Goal: Find specific fact: Find contact information

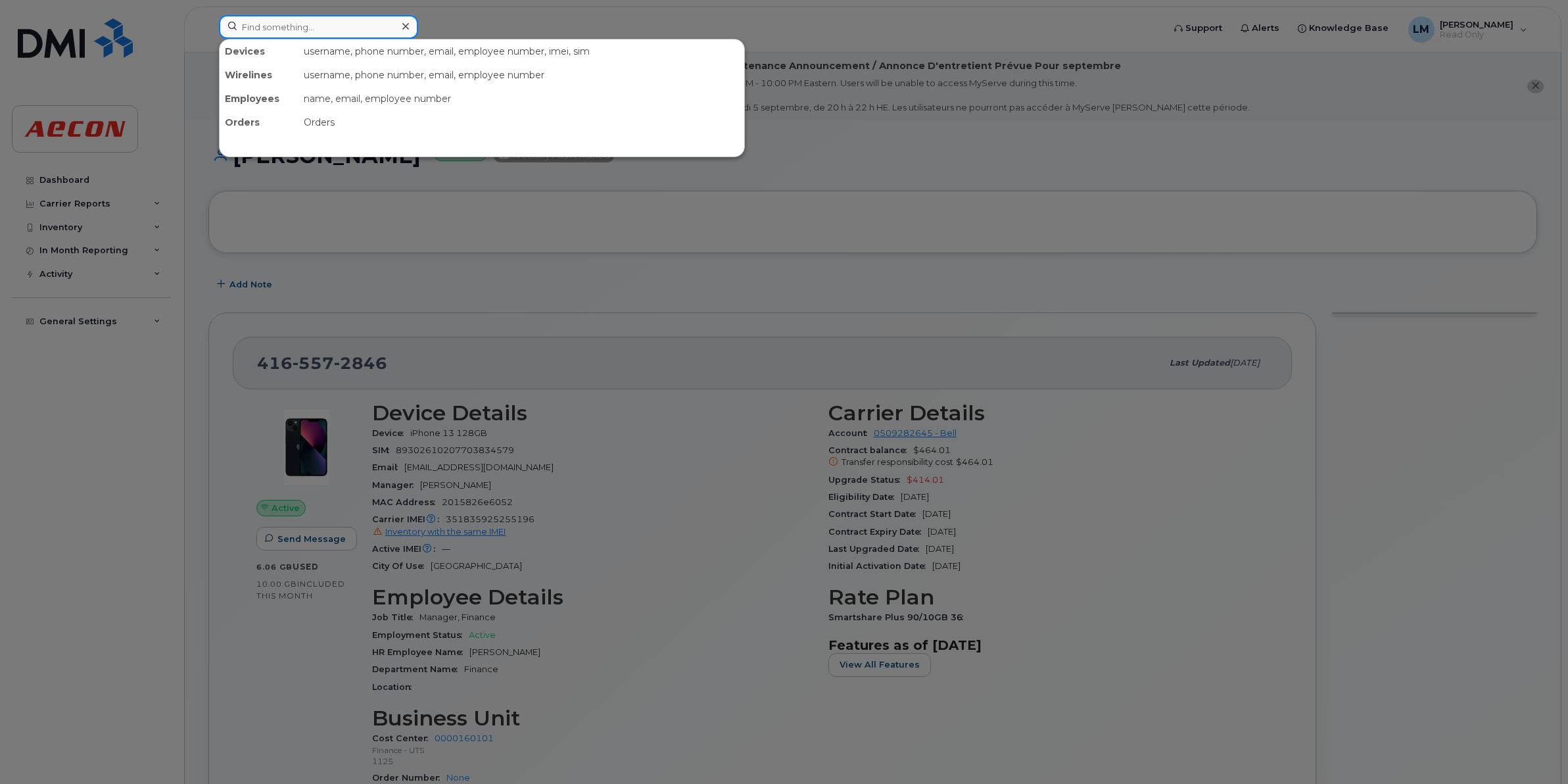
click at [284, 28] on input at bounding box center [318, 27] width 199 height 24
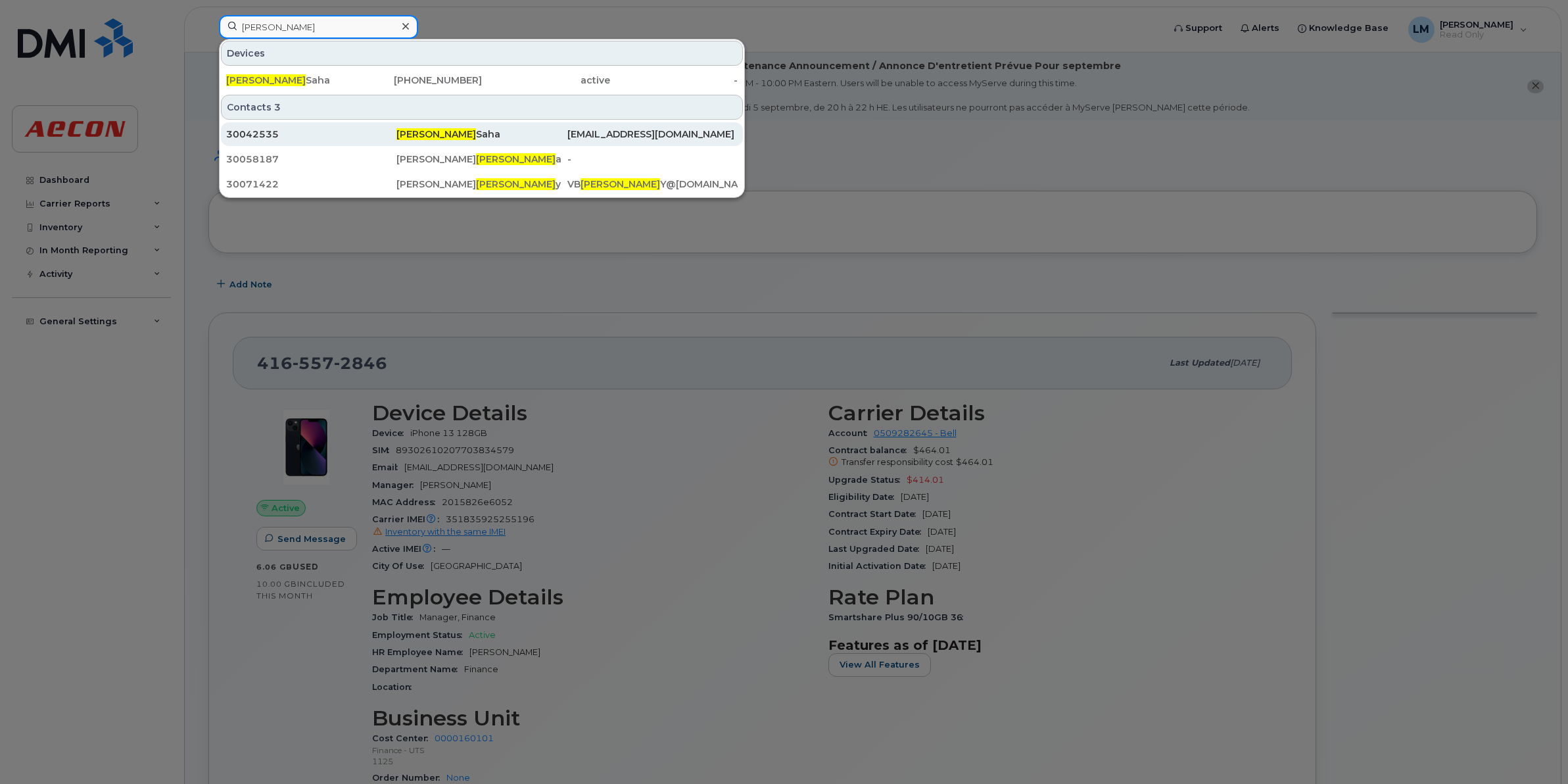
type input "arnab"
click at [313, 136] on div "30042535" at bounding box center [312, 134] width 171 height 13
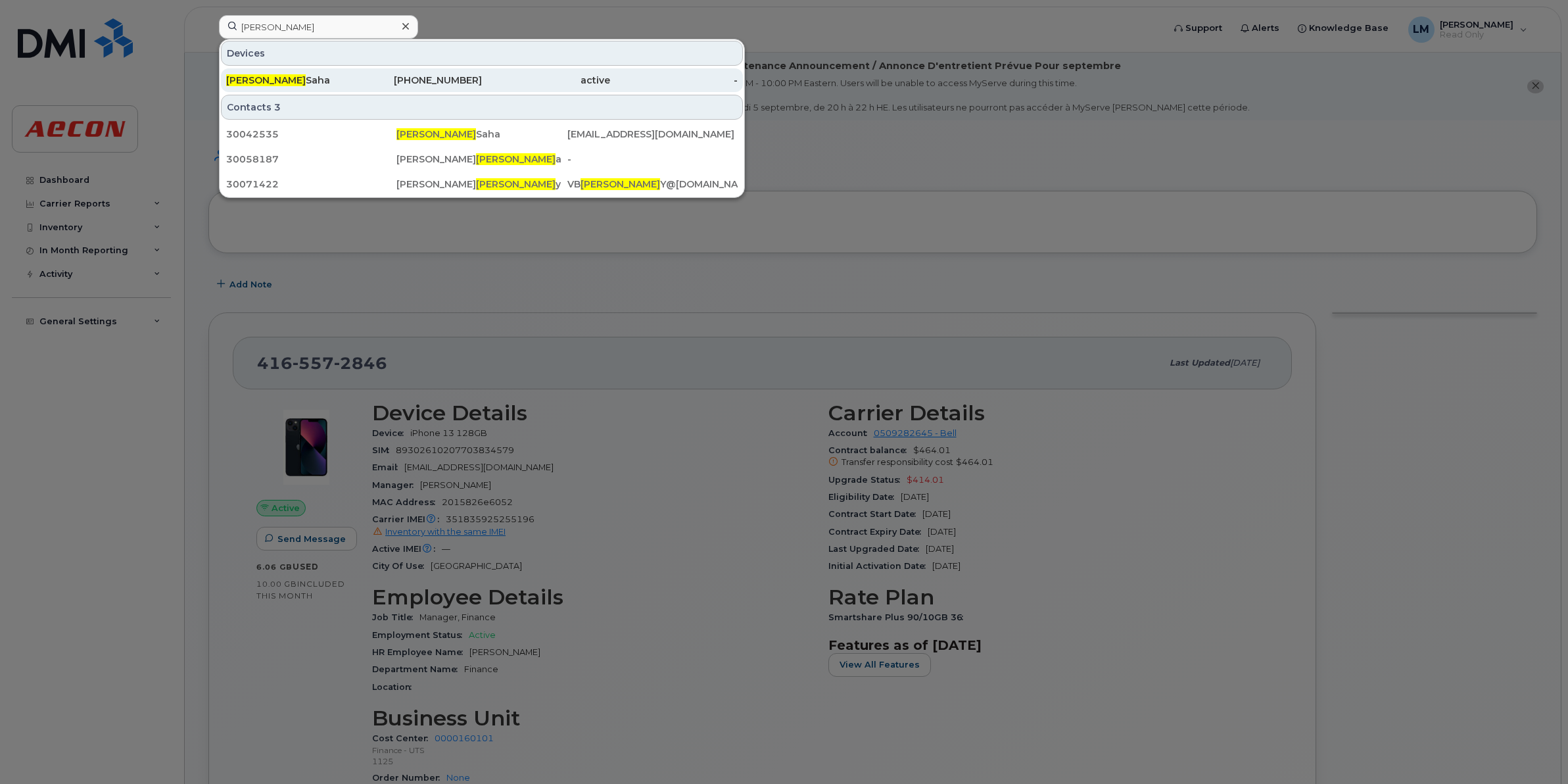
click at [412, 73] on div "905-301-5598" at bounding box center [418, 80] width 128 height 24
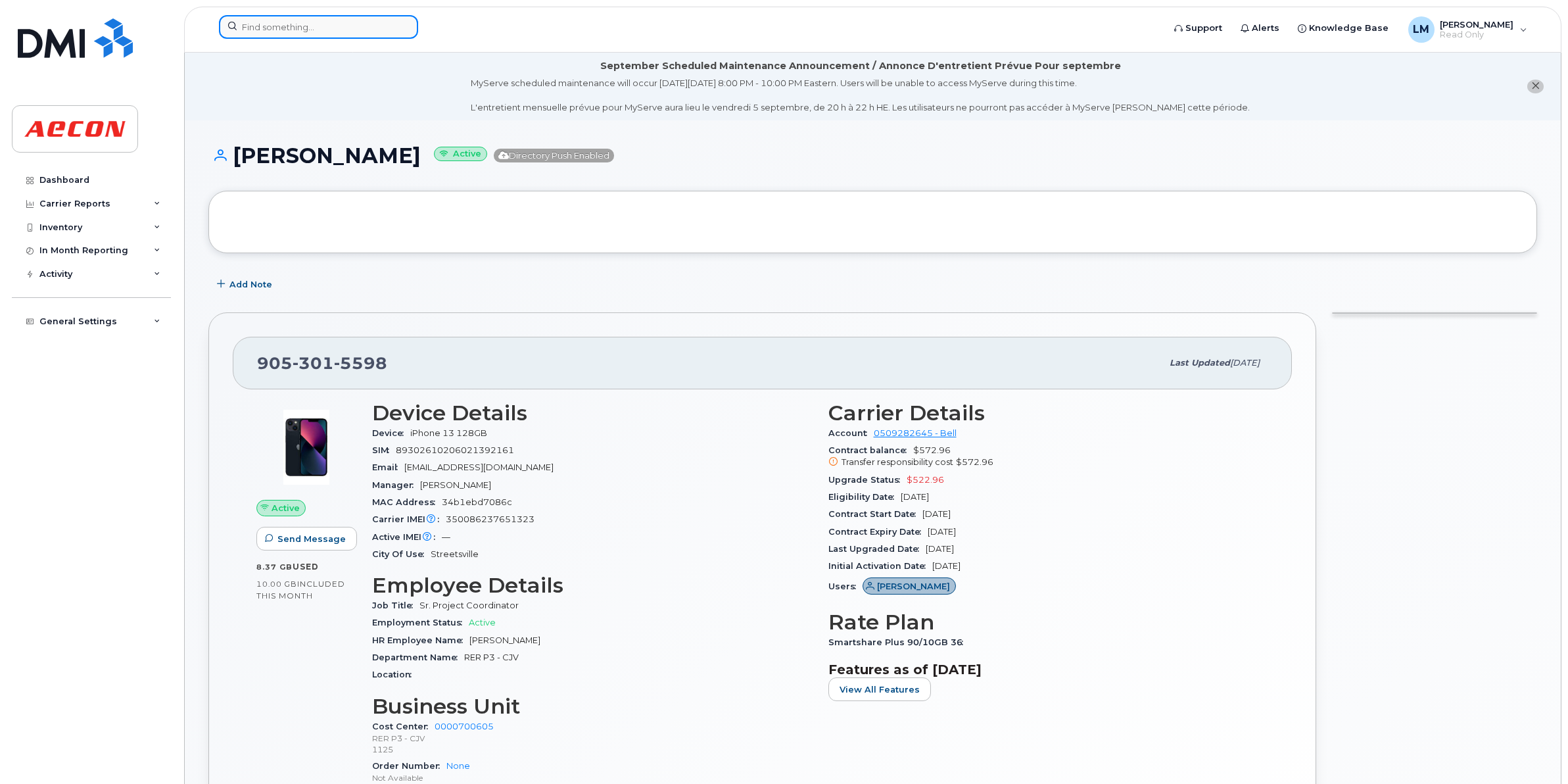
click at [300, 34] on input at bounding box center [318, 27] width 199 height 24
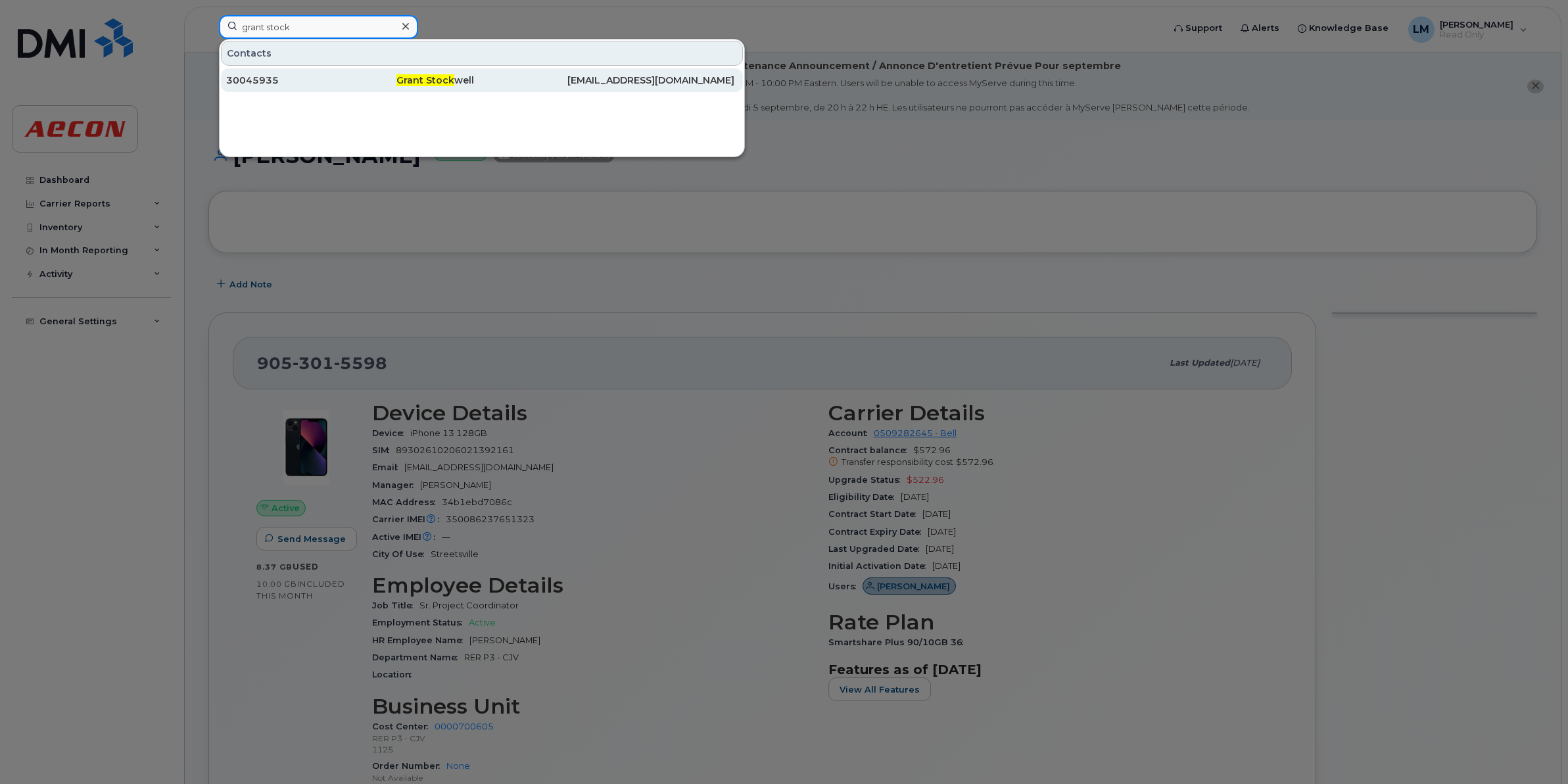
type input "grant stock"
click at [413, 81] on span "Grant Stock" at bounding box center [425, 80] width 58 height 12
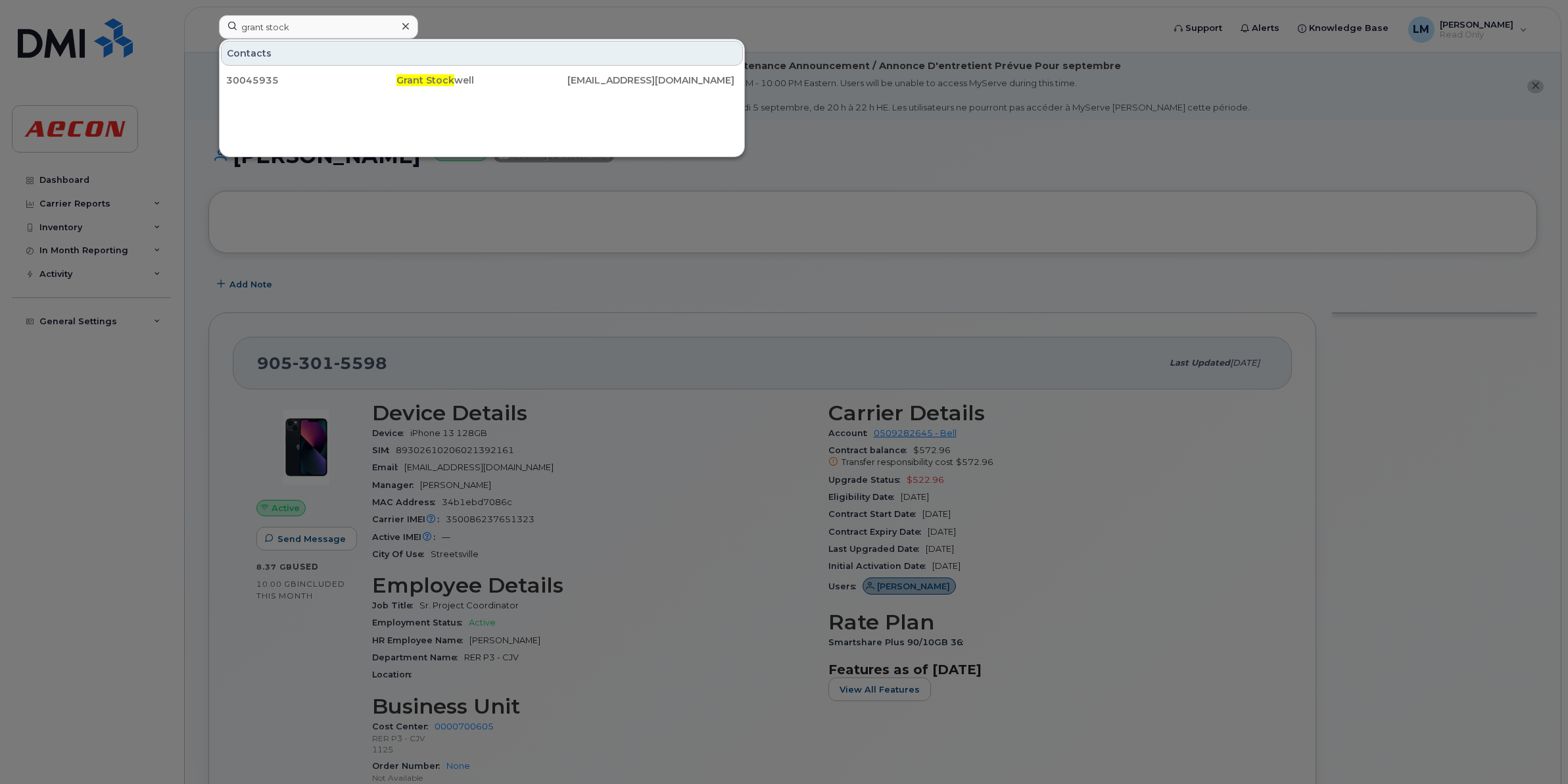
click at [407, 30] on icon at bounding box center [405, 26] width 6 height 11
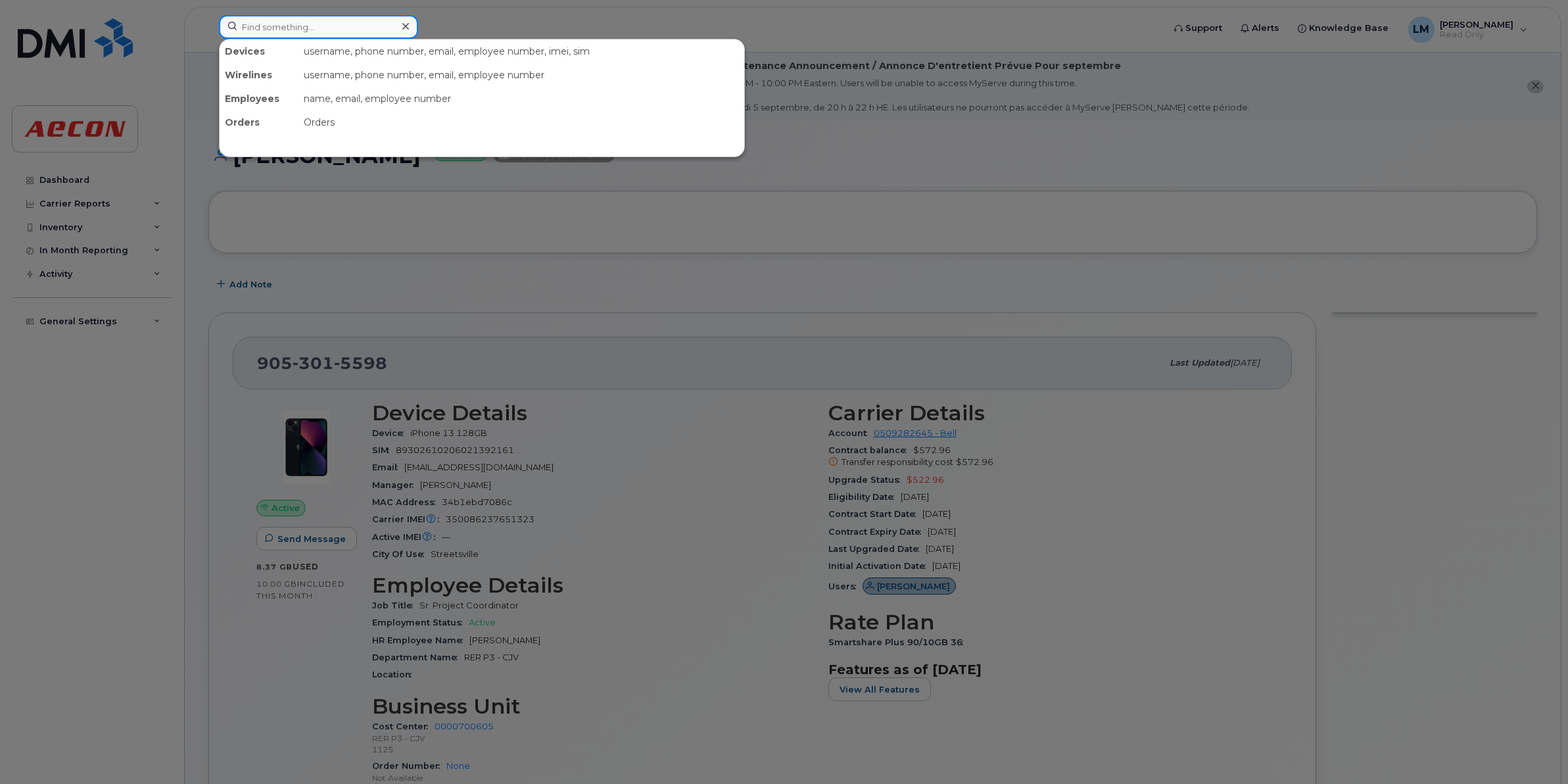
click at [332, 28] on input at bounding box center [318, 27] width 199 height 24
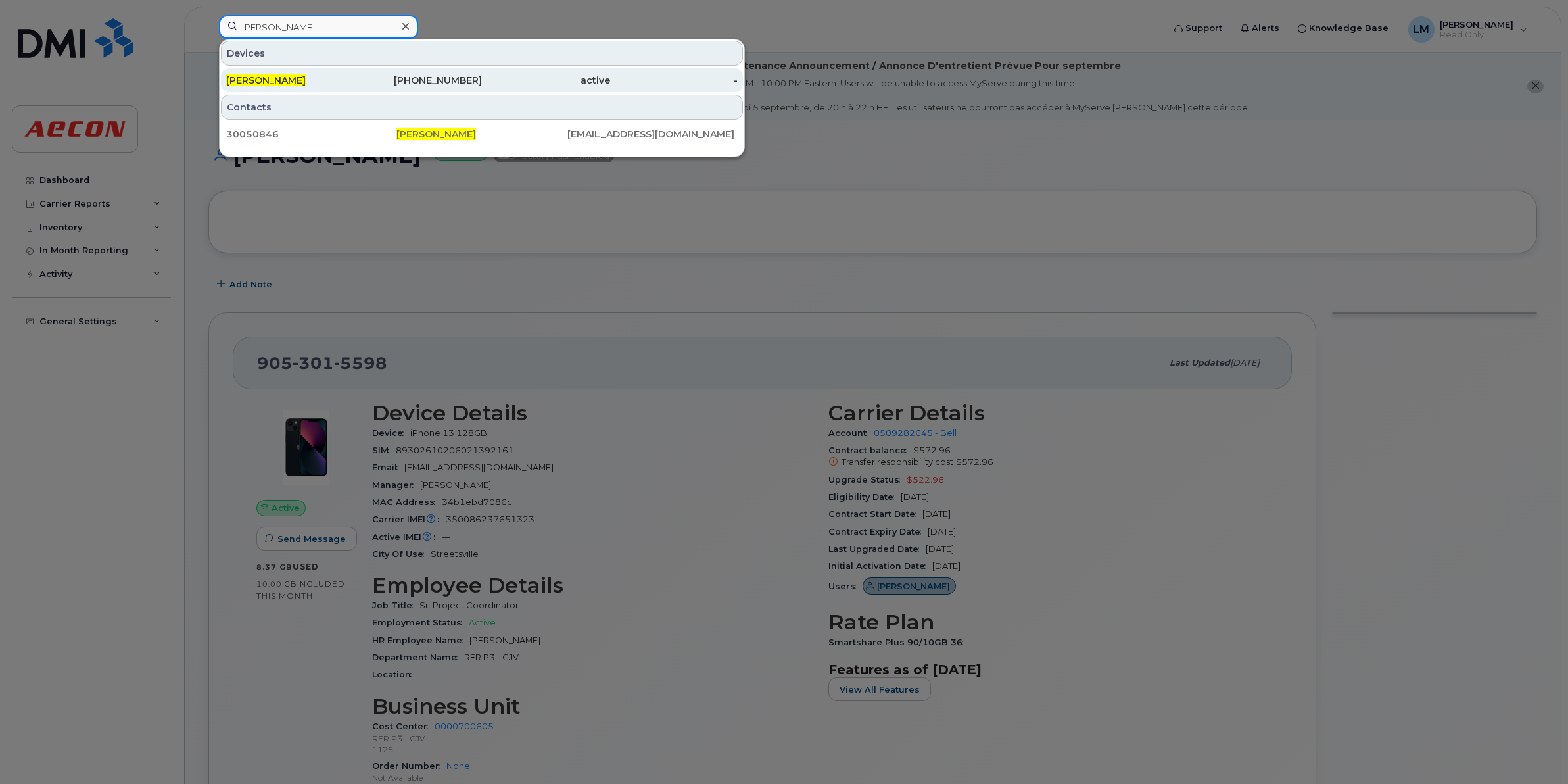
type input "dominic taylor"
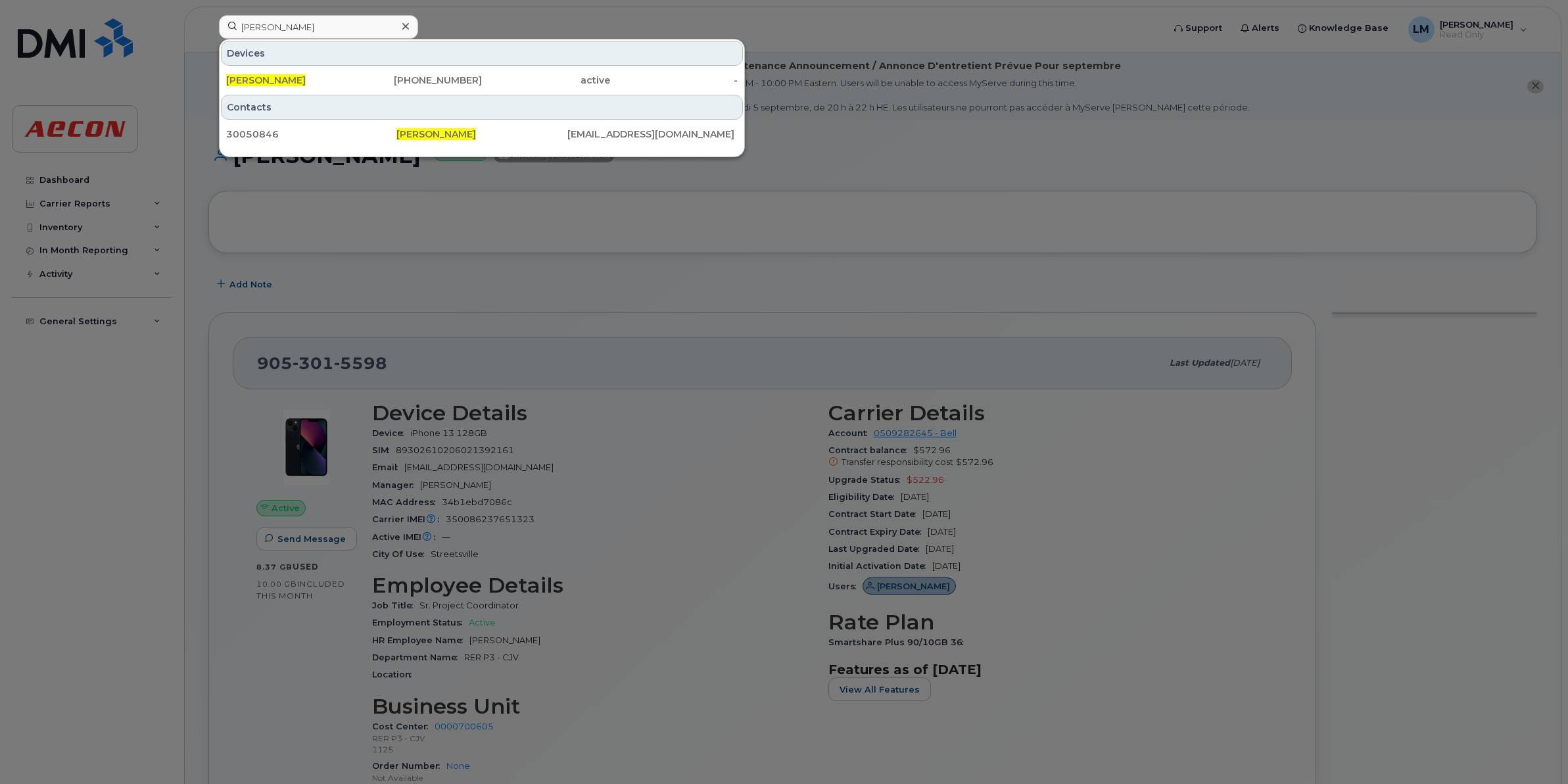
drag, startPoint x: 465, startPoint y: 80, endPoint x: 497, endPoint y: 99, distance: 37.2
click at [465, 80] on div "416-737-5603" at bounding box center [418, 80] width 128 height 13
